Goal: Task Accomplishment & Management: Manage account settings

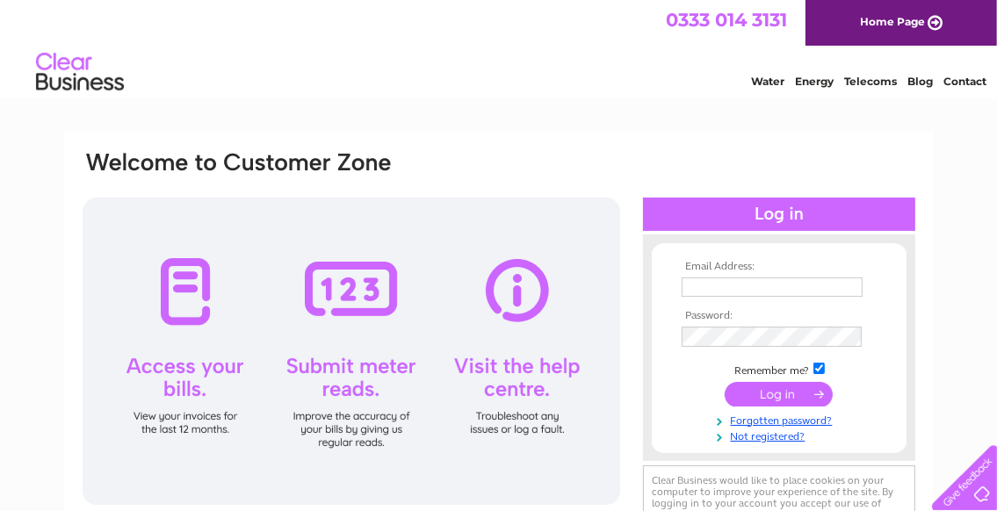
click at [719, 283] on input "text" at bounding box center [771, 286] width 181 height 19
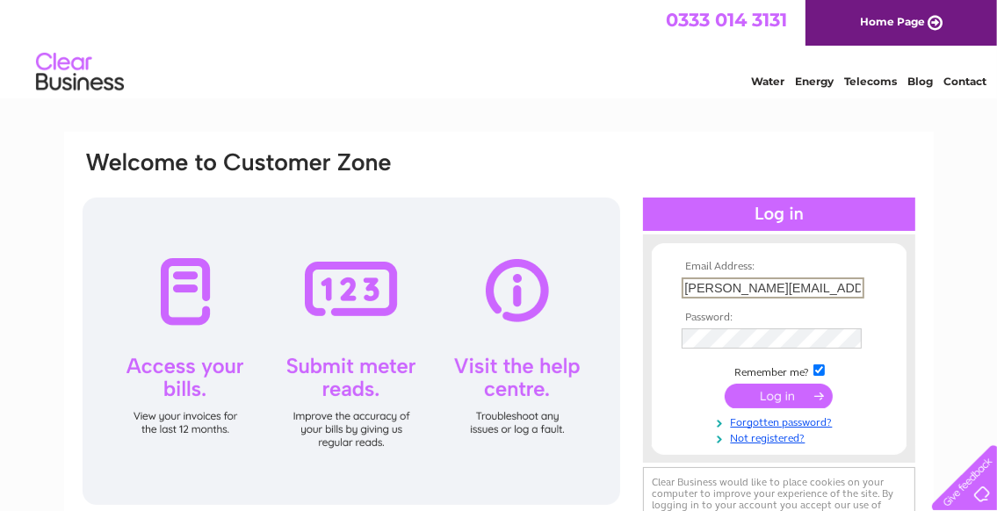
type input "stephen@jetclean-uk.co.uk"
click at [801, 395] on input "submit" at bounding box center [778, 394] width 108 height 25
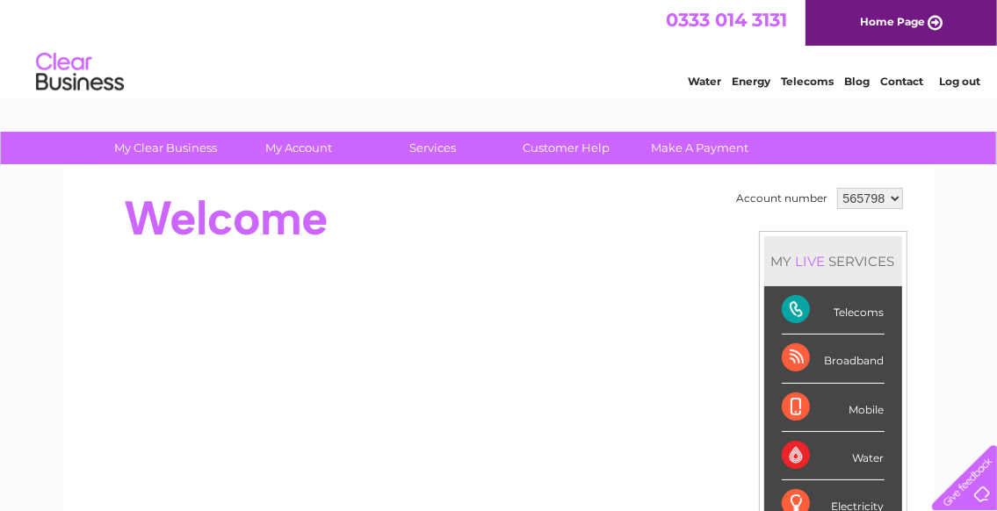
scroll to position [92, 0]
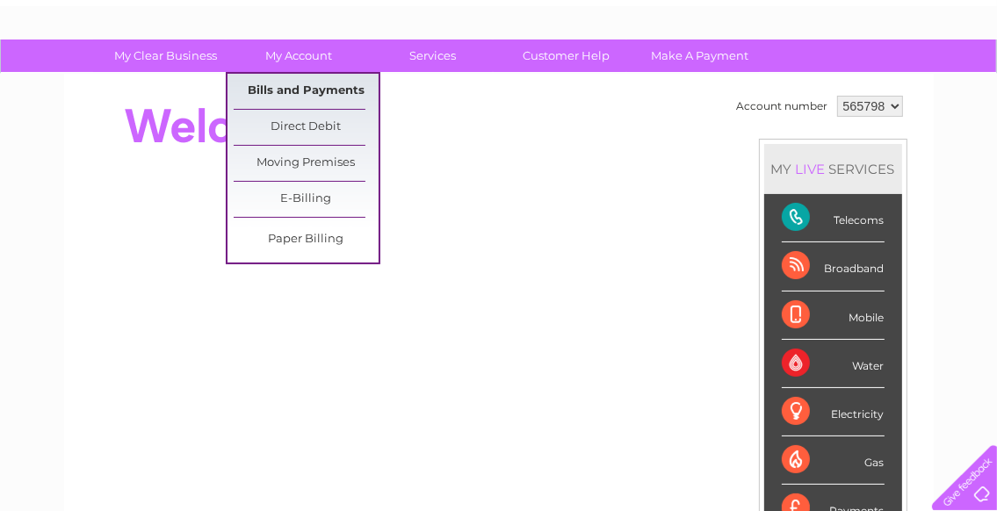
click at [312, 92] on link "Bills and Payments" at bounding box center [306, 91] width 145 height 35
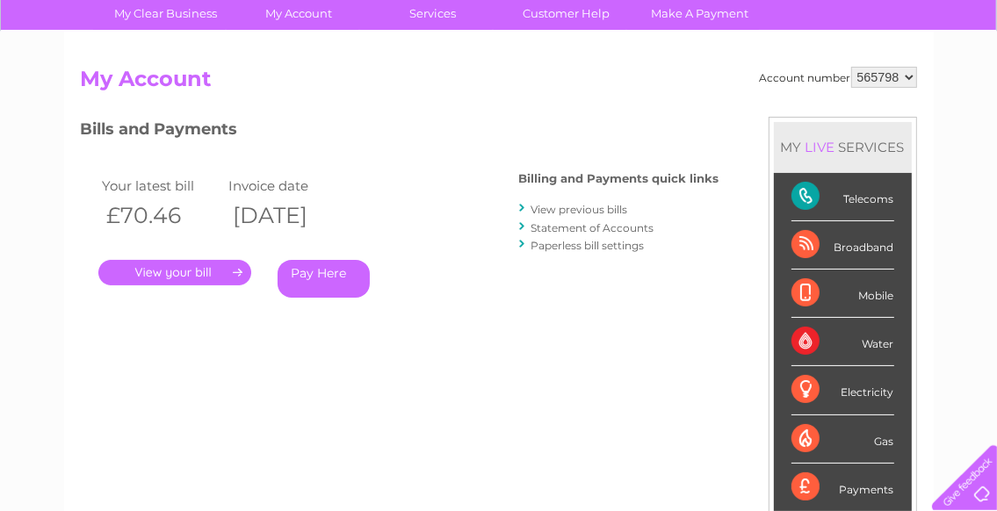
scroll to position [185, 0]
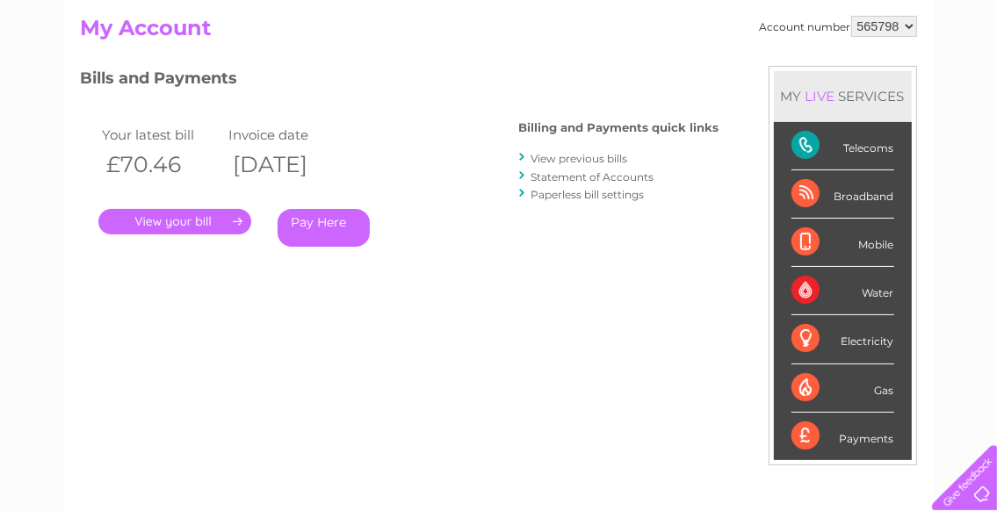
click at [184, 219] on link "." at bounding box center [174, 221] width 153 height 25
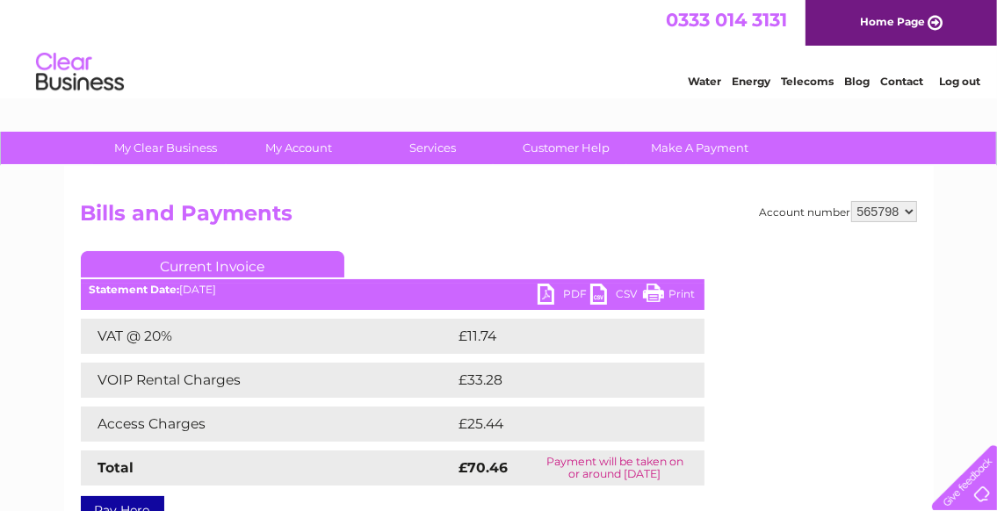
click at [543, 300] on link "PDF" at bounding box center [563, 296] width 53 height 25
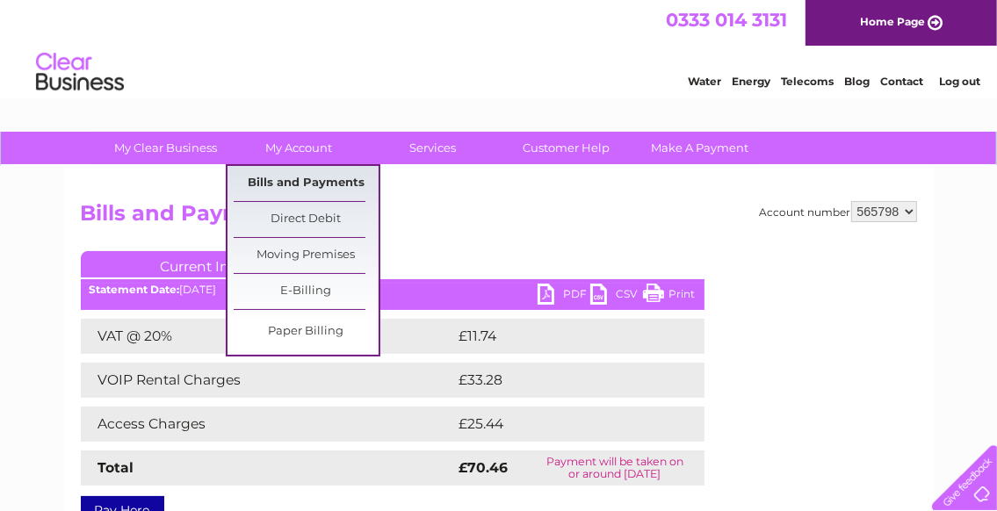
click at [308, 188] on link "Bills and Payments" at bounding box center [306, 183] width 145 height 35
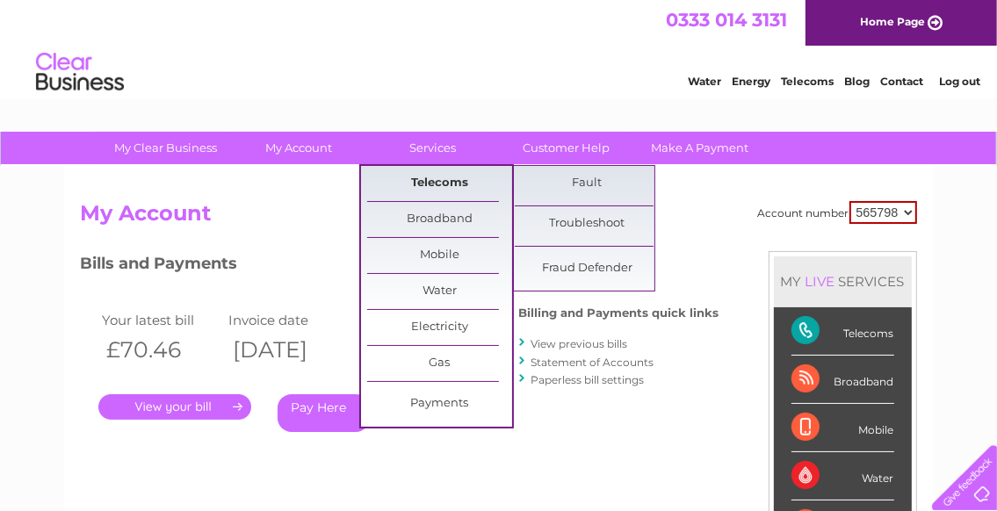
click at [444, 184] on link "Telecoms" at bounding box center [439, 183] width 145 height 35
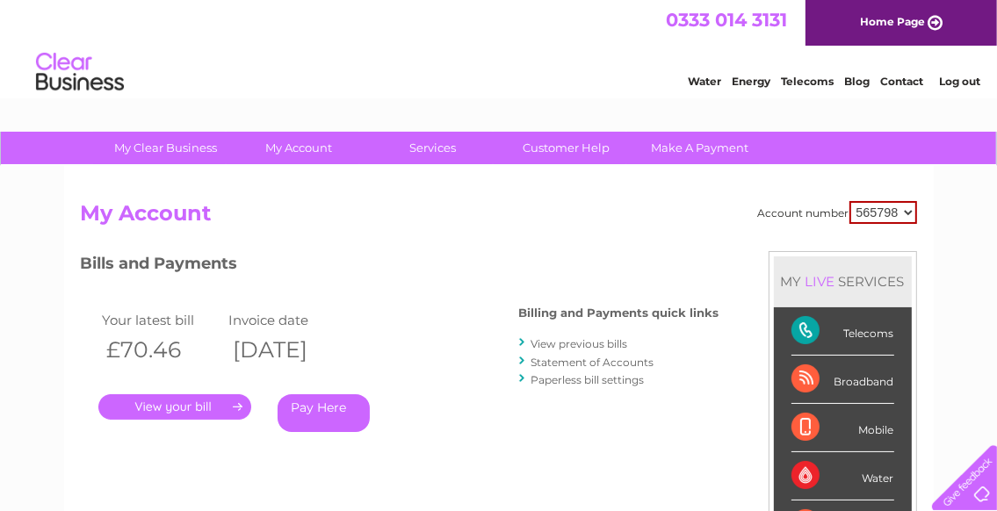
click at [267, 191] on div "Account number 565798 911710 My Account MY LIVE SERVICES Telecoms Broadband Mob…" at bounding box center [498, 456] width 869 height 581
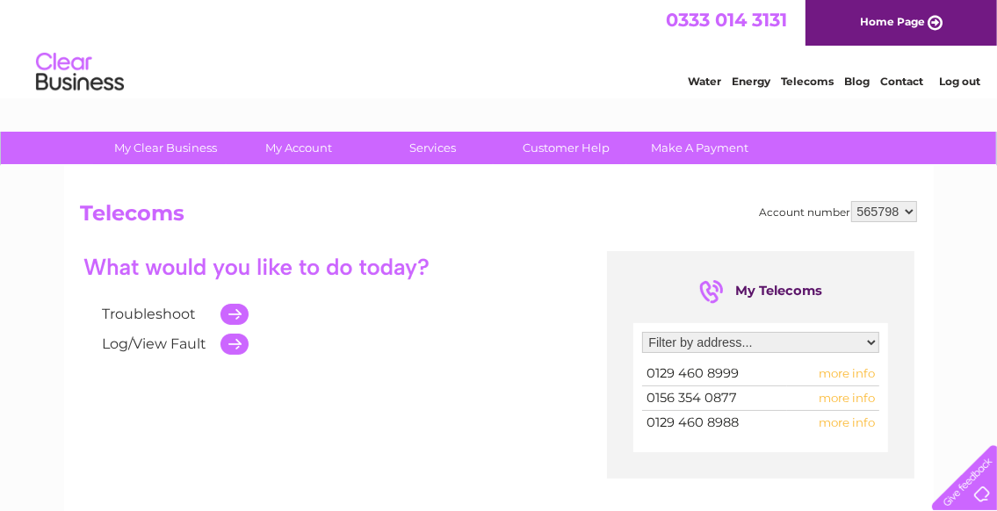
click at [855, 401] on span "more info" at bounding box center [846, 398] width 56 height 14
click at [841, 399] on span "more info" at bounding box center [846, 398] width 56 height 14
click at [449, 367] on div "Troubleshoot Log/View Fault My Telecoms Filter by address... 36A Moorpark Road …" at bounding box center [499, 422] width 836 height 342
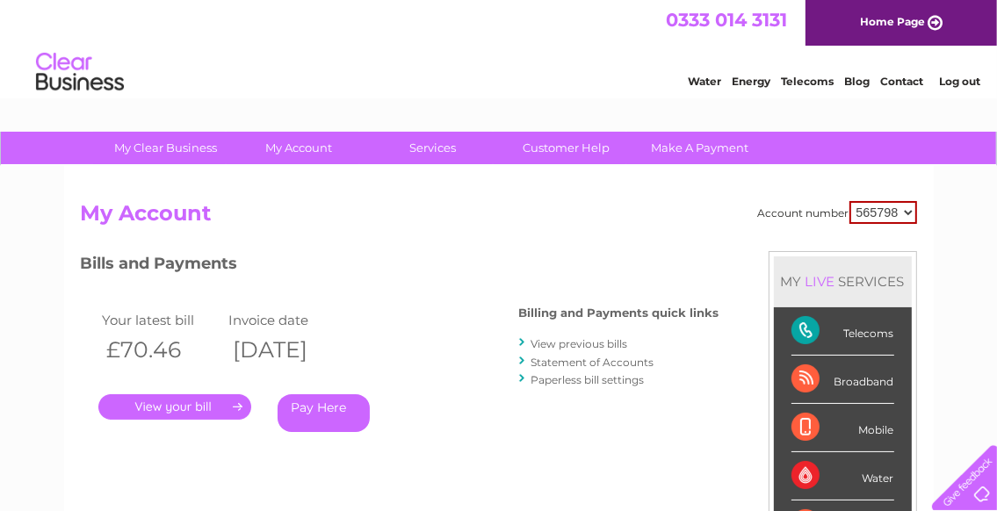
click at [565, 346] on link "View previous bills" at bounding box center [579, 343] width 97 height 13
